Goal: Navigation & Orientation: Find specific page/section

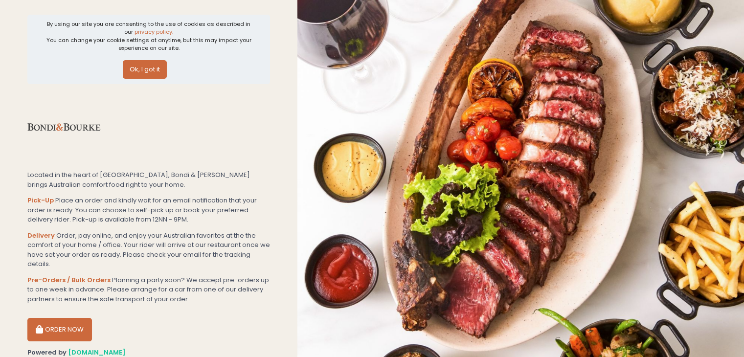
click at [148, 72] on button "Ok, I got it" at bounding box center [145, 69] width 44 height 19
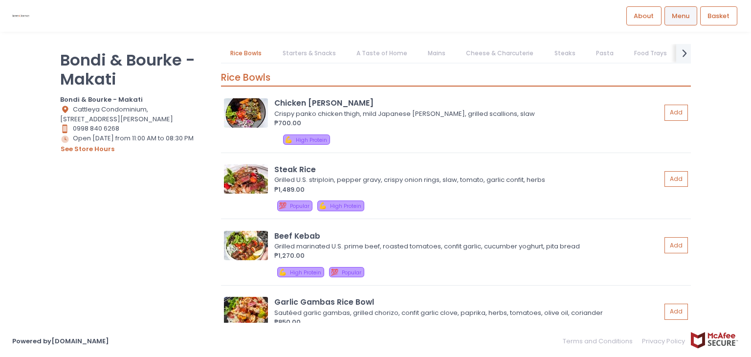
click at [117, 230] on div "Bondi & Bourke - Makati [PERSON_NAME] & Bourke - Makati Location Created with S…" at bounding box center [134, 173] width 161 height 259
